Goal: Information Seeking & Learning: Learn about a topic

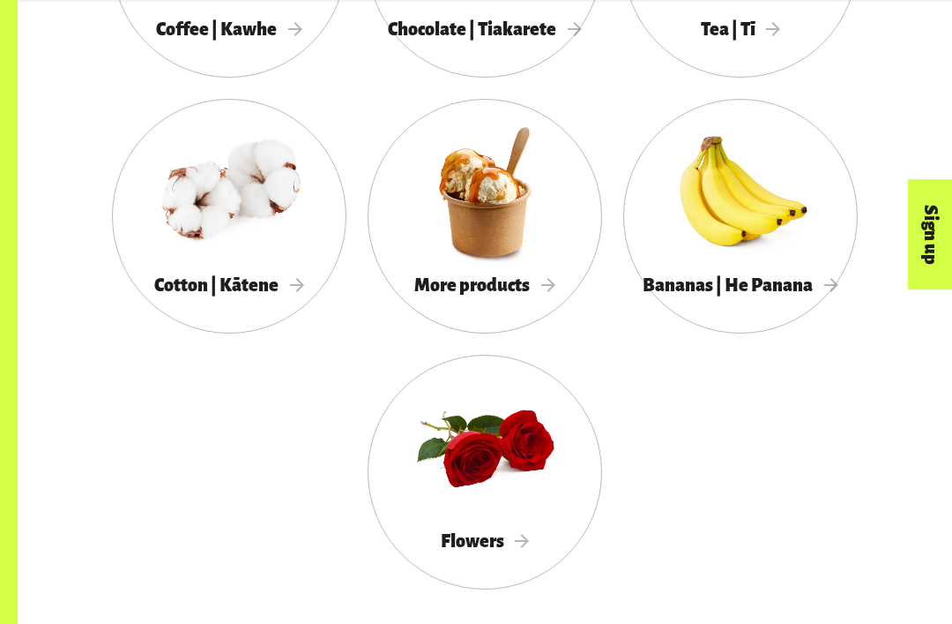
scroll to position [1591, 0]
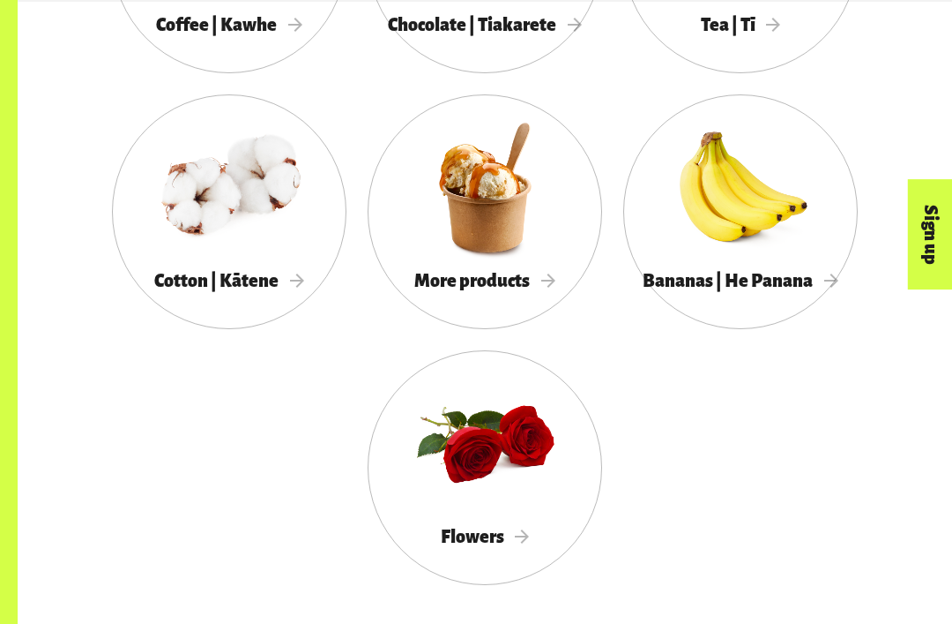
click at [543, 280] on span "More products" at bounding box center [485, 280] width 141 height 19
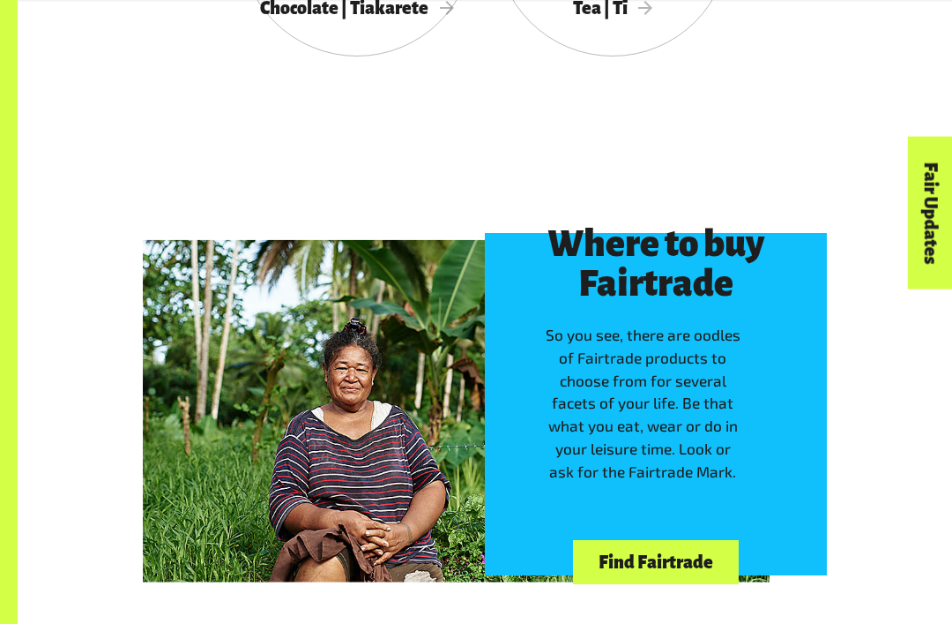
scroll to position [3351, 0]
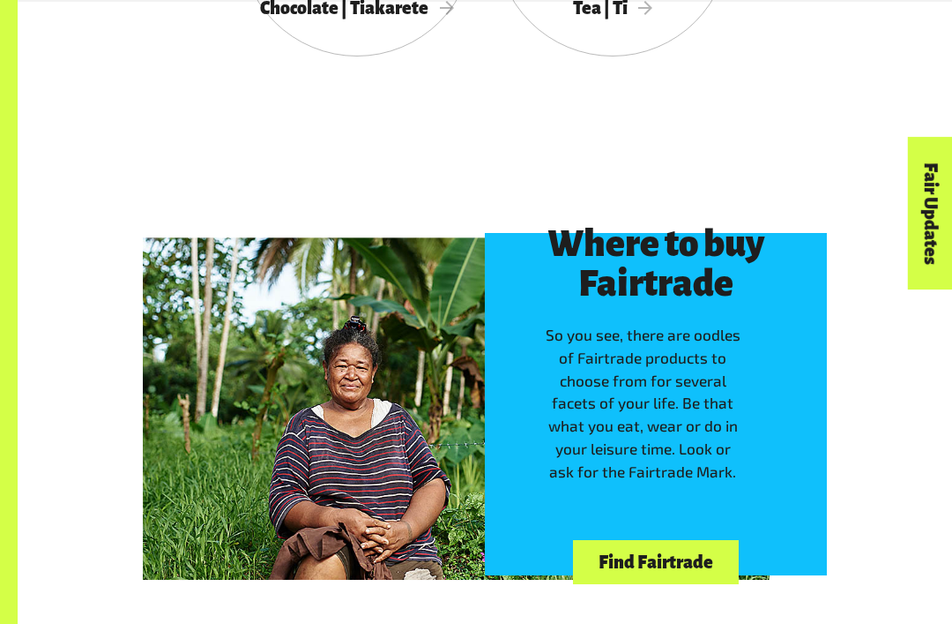
click at [716, 540] on link "Find Fairtrade" at bounding box center [655, 562] width 165 height 45
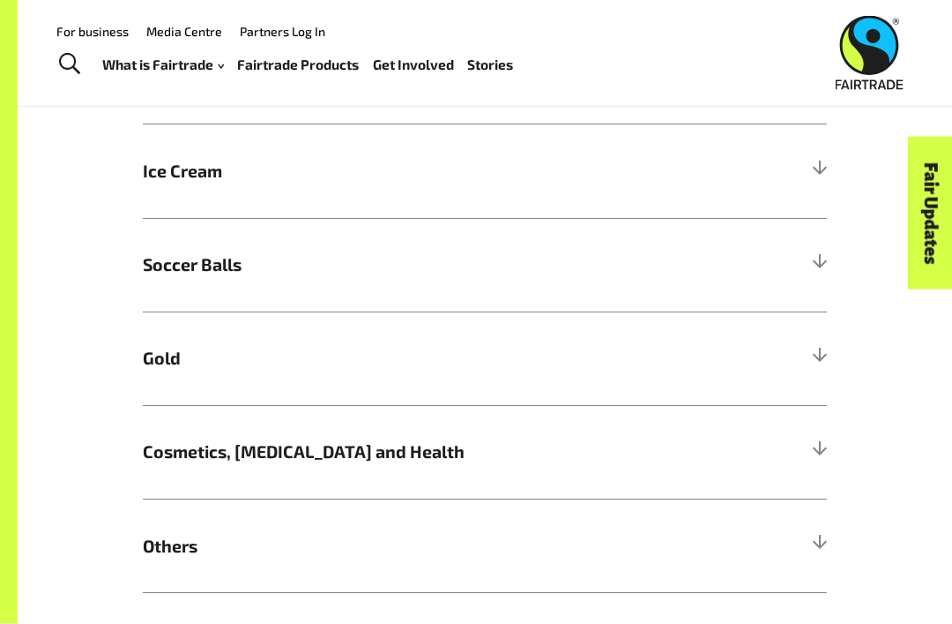
click at [782, 359] on h5 "Gold" at bounding box center [485, 358] width 684 height 93
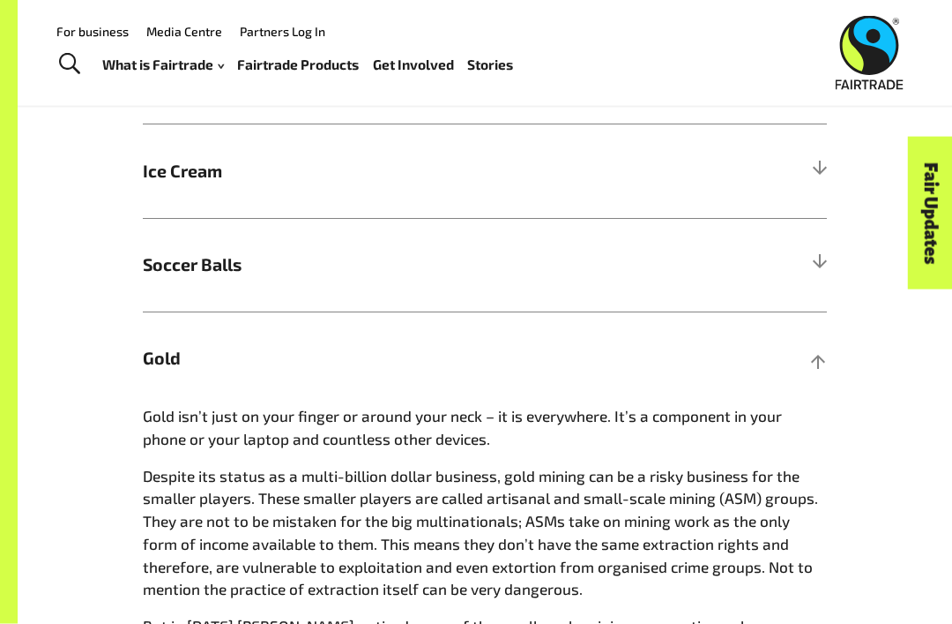
scroll to position [990, 0]
click at [765, 333] on h5 "Gold" at bounding box center [485, 357] width 684 height 93
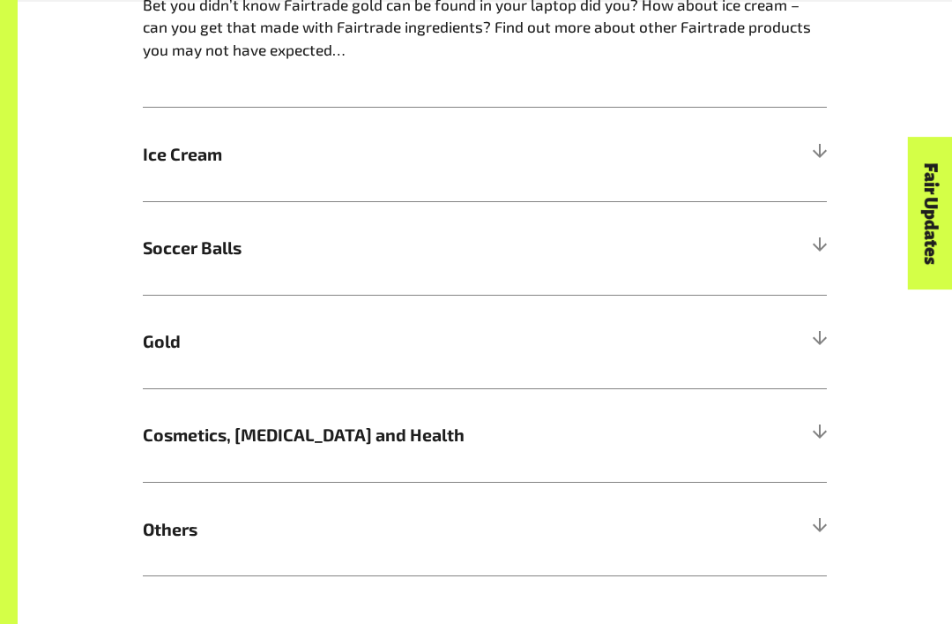
scroll to position [1012, 0]
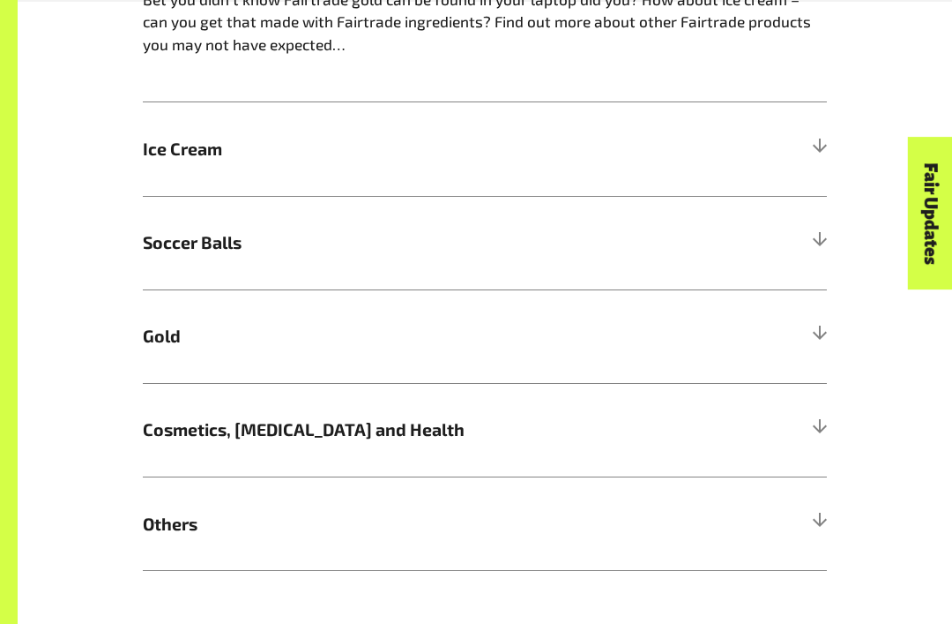
click at [719, 400] on h5 "Cosmetics, Skin Care and Health" at bounding box center [485, 429] width 684 height 93
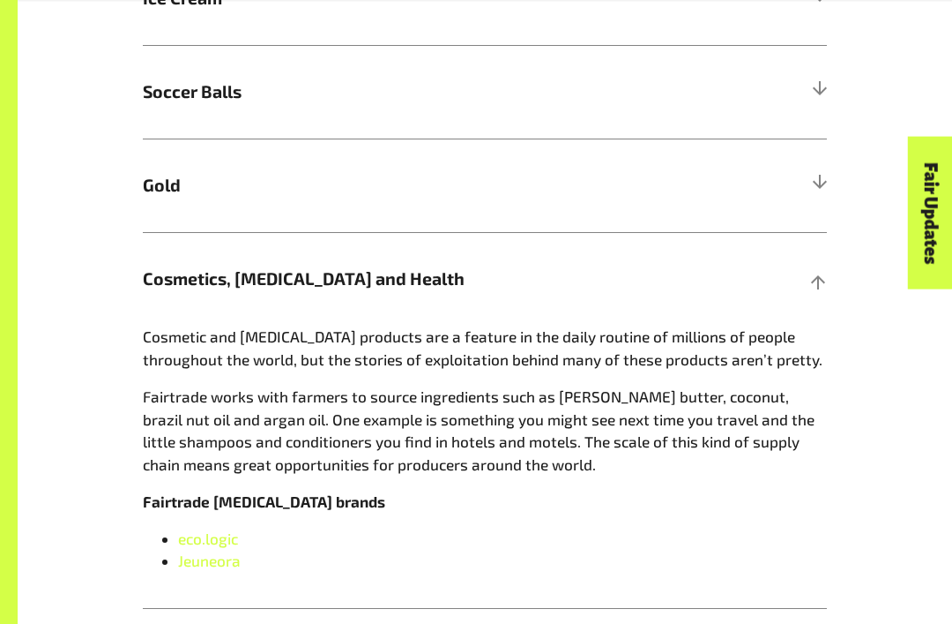
scroll to position [1168, 0]
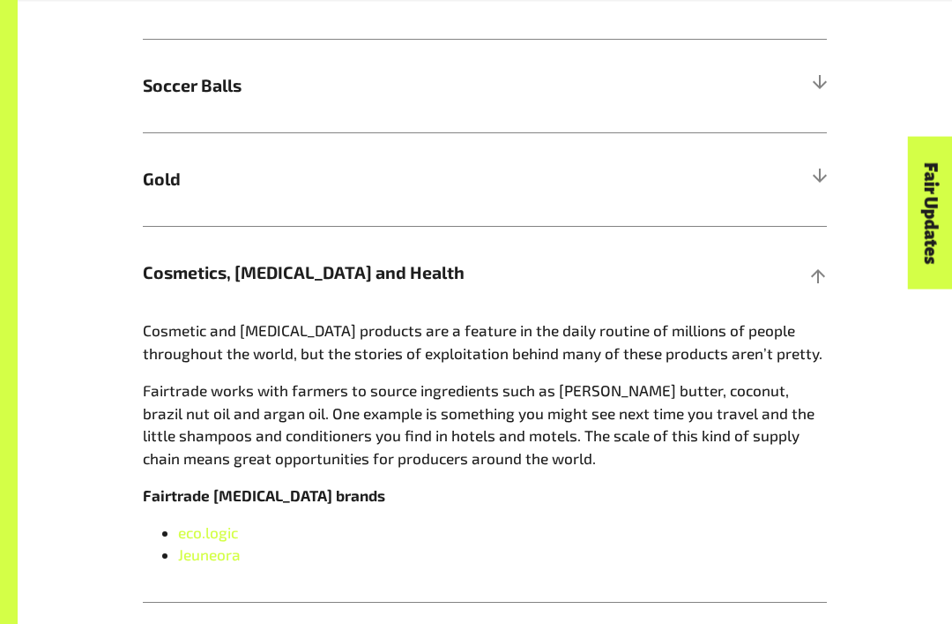
click at [786, 290] on div "Fair Updates" at bounding box center [832, 267] width 153 height 45
click at [803, 267] on h5 "Cosmetics, Skin Care and Health" at bounding box center [485, 273] width 684 height 93
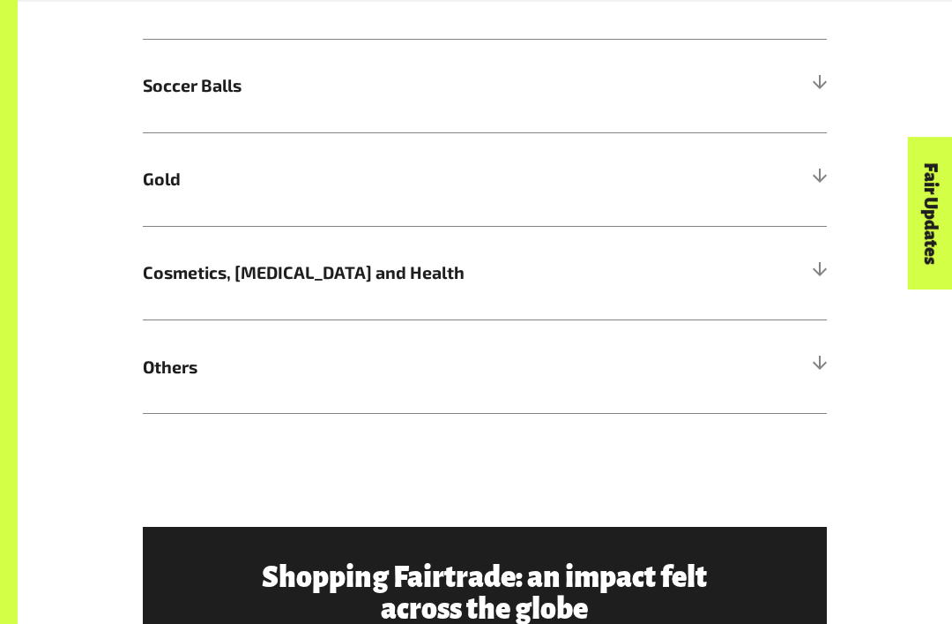
click at [138, 360] on div "More Fairtrade products Bet you didn’t know Fairtrade gold can be found in your…" at bounding box center [485, 99] width 706 height 631
click at [151, 363] on span "Others" at bounding box center [399, 367] width 513 height 26
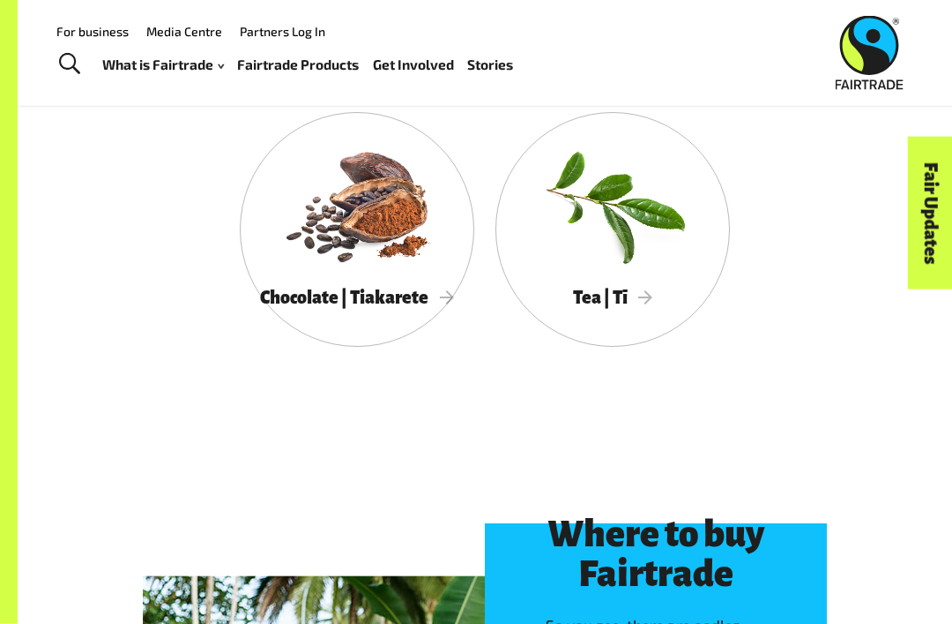
scroll to position [3906, 0]
click at [358, 272] on link "Chocolate | Tiakarete" at bounding box center [357, 229] width 235 height 235
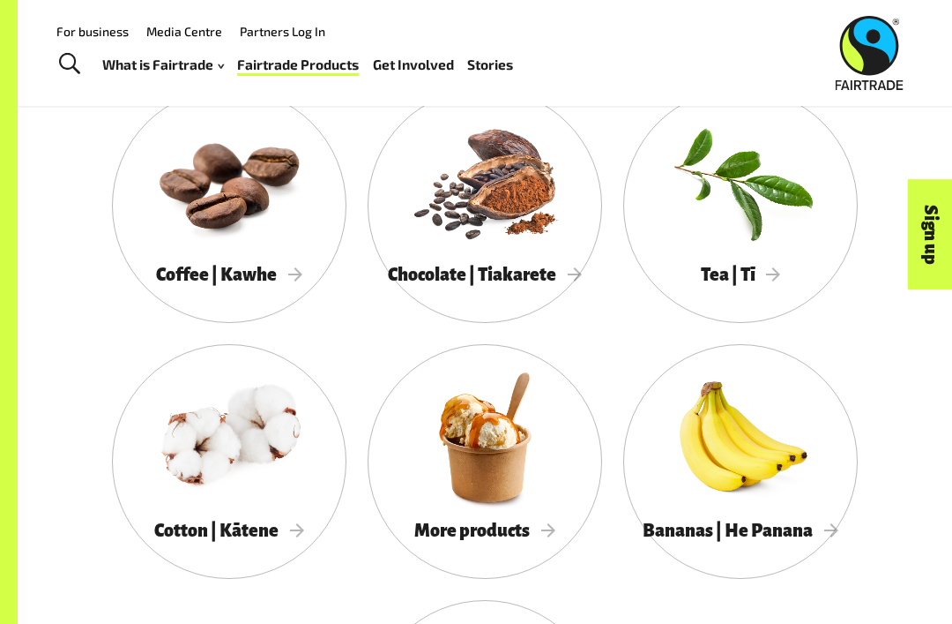
scroll to position [1335, 0]
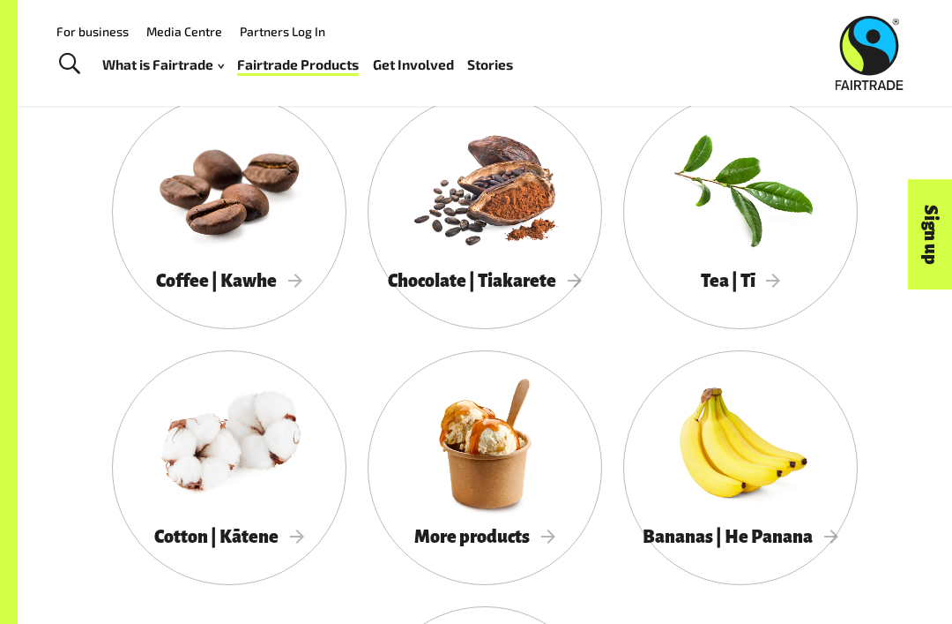
click at [209, 271] on span "Coffee | Kawhe" at bounding box center [229, 280] width 146 height 19
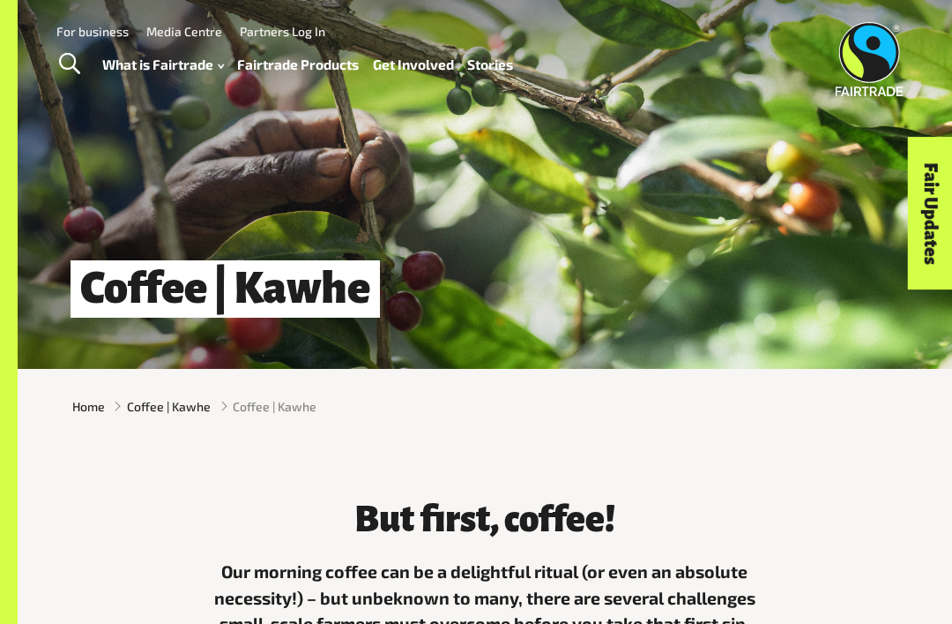
scroll to position [2, 0]
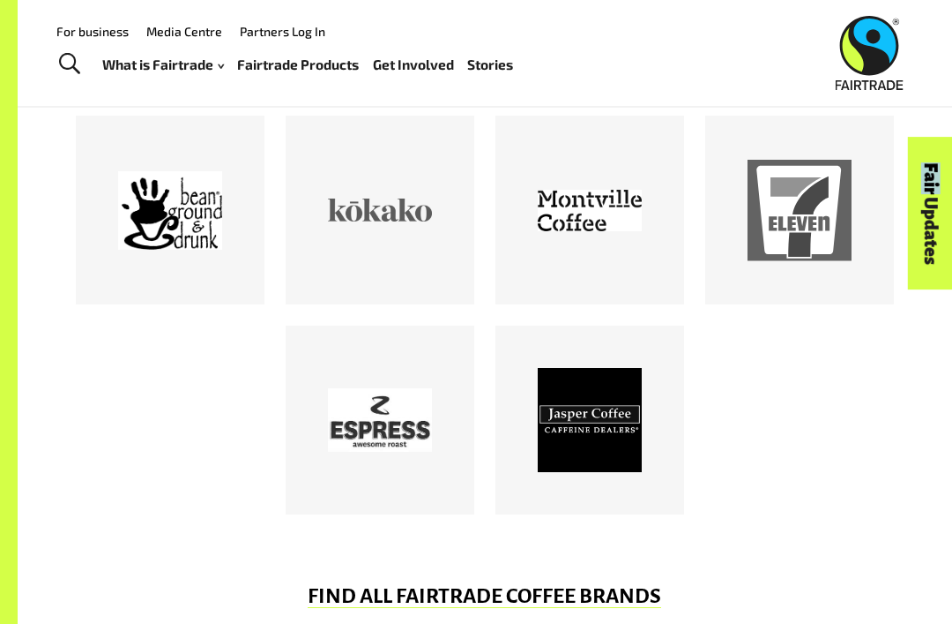
click at [746, 397] on div at bounding box center [485, 326] width 840 height 420
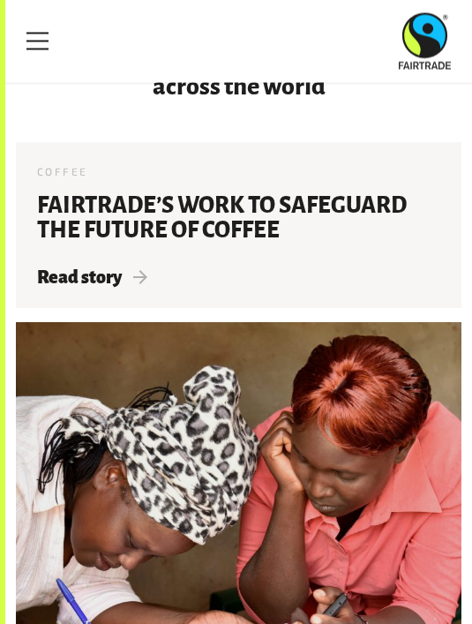
scroll to position [3260, 0]
click at [145, 267] on span "Read story" at bounding box center [92, 276] width 110 height 19
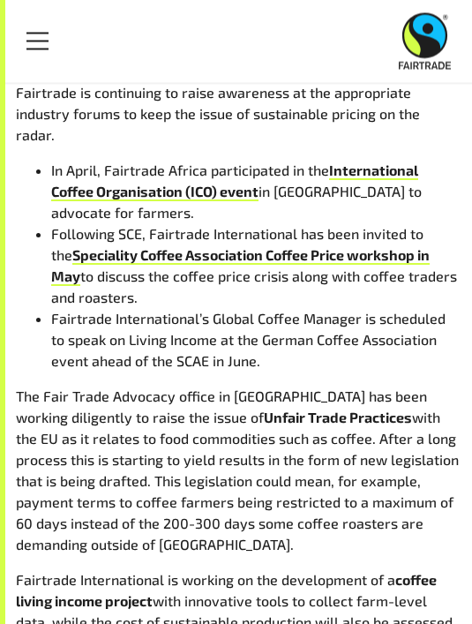
scroll to position [1236, 0]
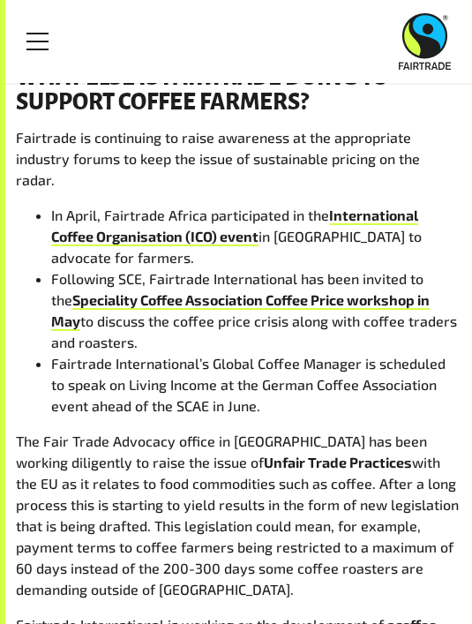
click at [41, 44] on link "Menu" at bounding box center [38, 41] width 44 height 44
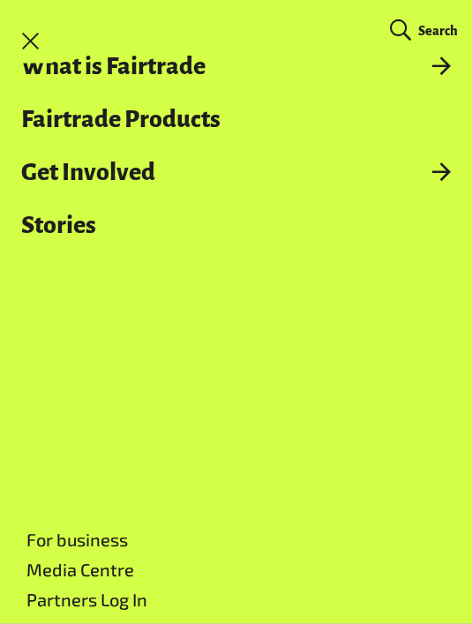
scroll to position [0, 0]
click at [227, 64] on link "What is Fairtrade" at bounding box center [236, 66] width 472 height 26
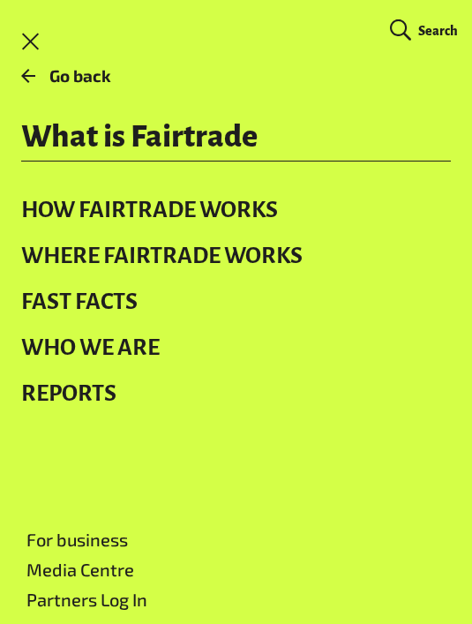
click at [268, 202] on link "How Fairtrade works" at bounding box center [236, 210] width 472 height 46
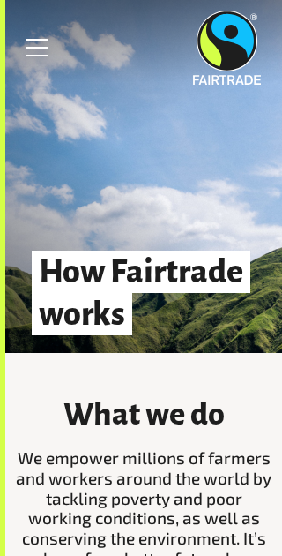
click at [53, 52] on link "Menu" at bounding box center [38, 48] width 44 height 44
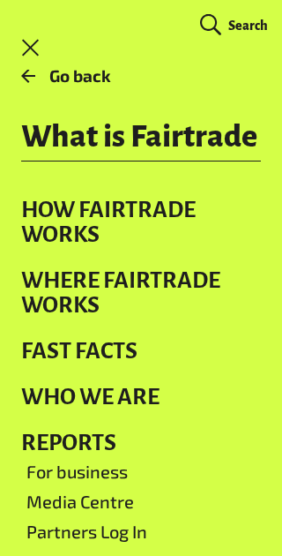
click at [36, 78] on link "Go back" at bounding box center [141, 76] width 282 height 47
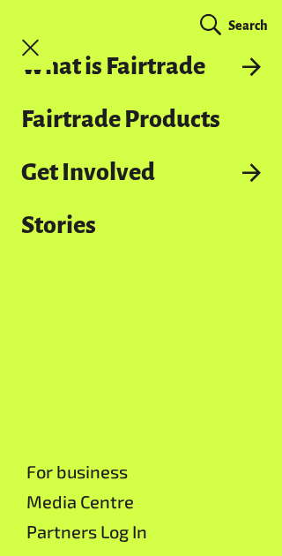
click at [230, 128] on link "Fairtrade Products" at bounding box center [141, 119] width 282 height 26
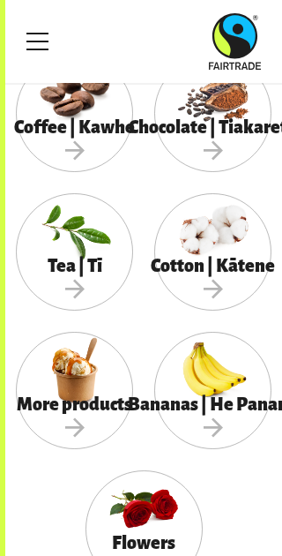
scroll to position [1197, 0]
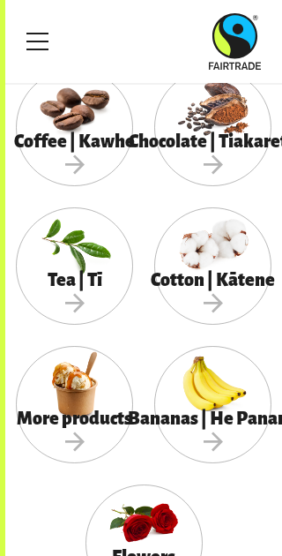
click at [95, 123] on div "Coffee | Kawhe" at bounding box center [74, 154] width 117 height 63
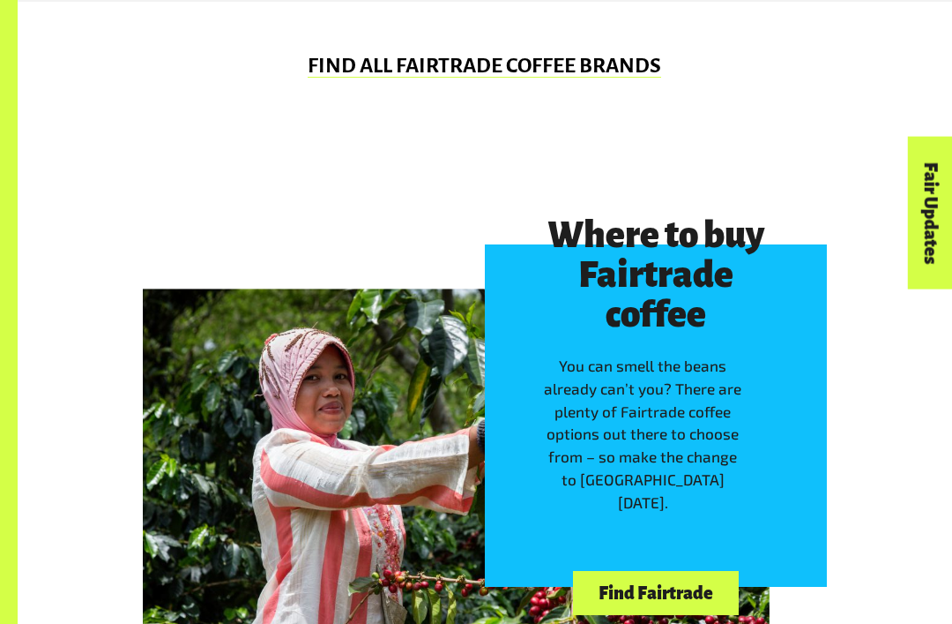
scroll to position [1311, 0]
click at [281, 555] on link "Find Fairtrade" at bounding box center [655, 593] width 165 height 45
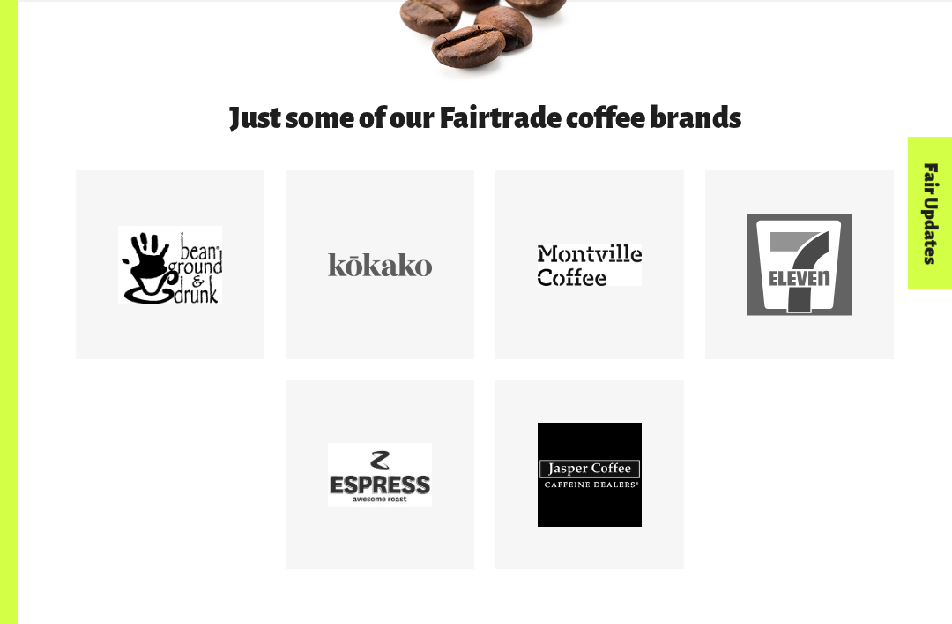
scroll to position [726, 0]
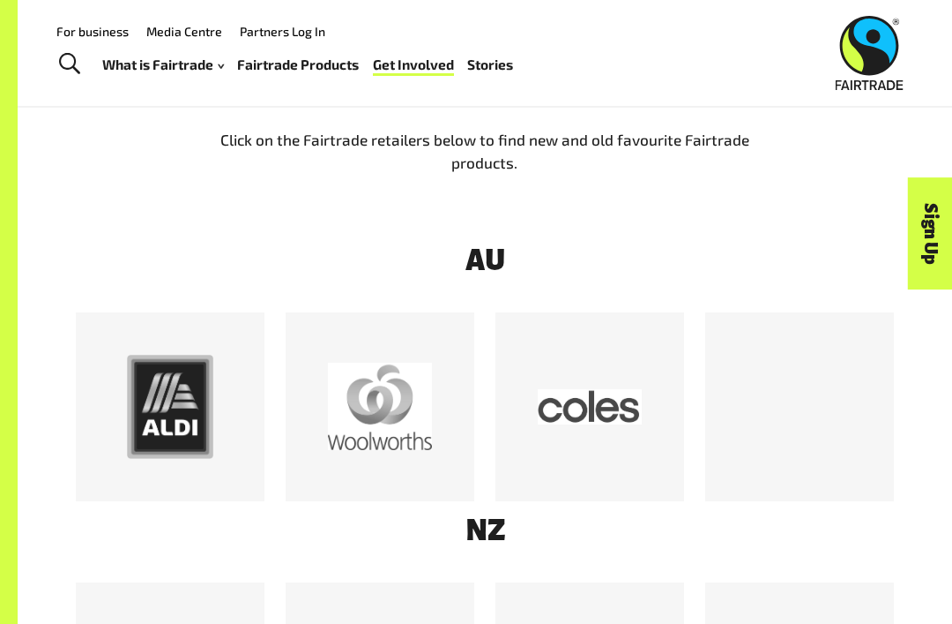
scroll to position [616, 0]
